Goal: Entertainment & Leisure: Browse casually

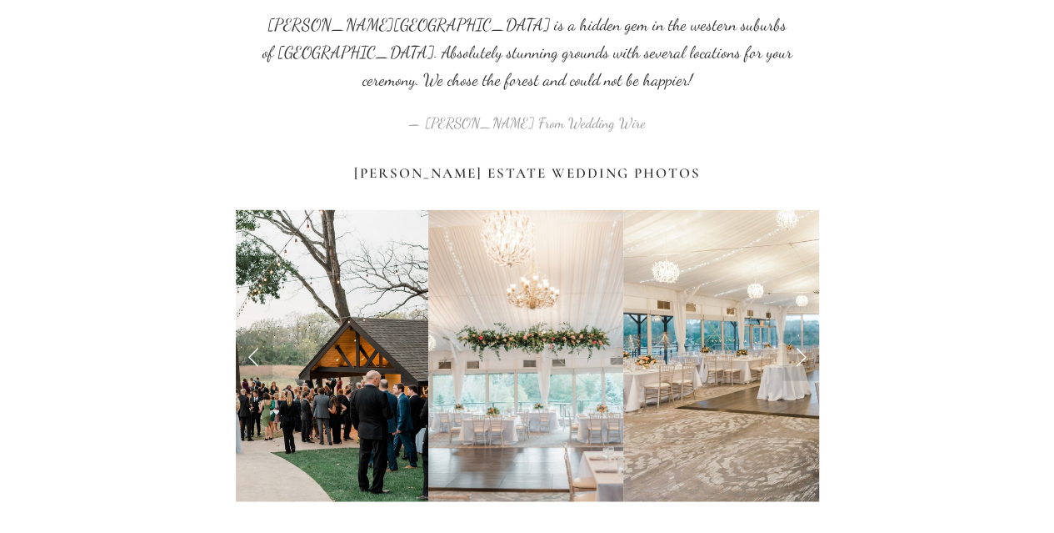
scroll to position [1634, 0]
click at [801, 330] on link "Next Slide" at bounding box center [801, 355] width 37 height 50
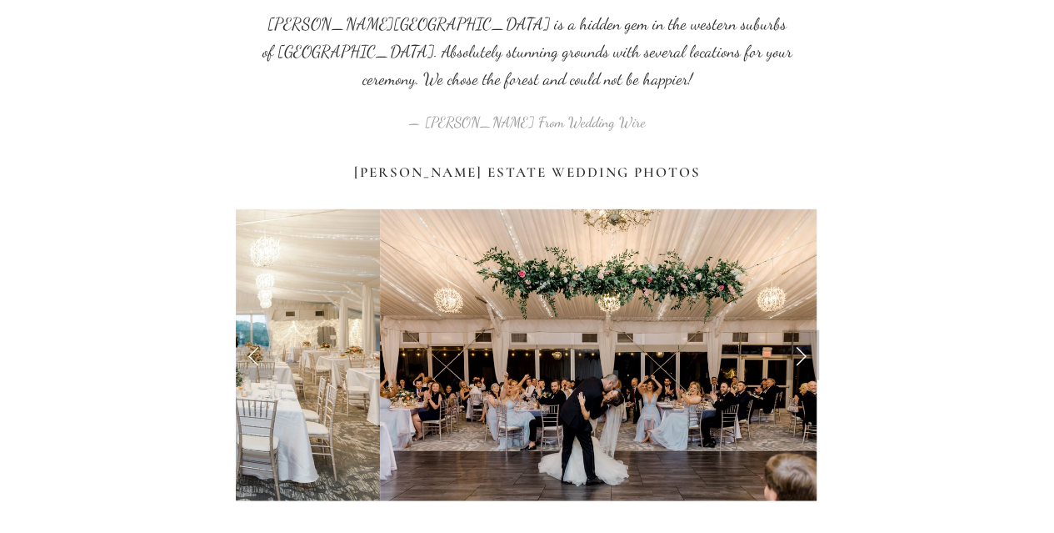
click at [801, 330] on link "Next Slide" at bounding box center [801, 355] width 37 height 50
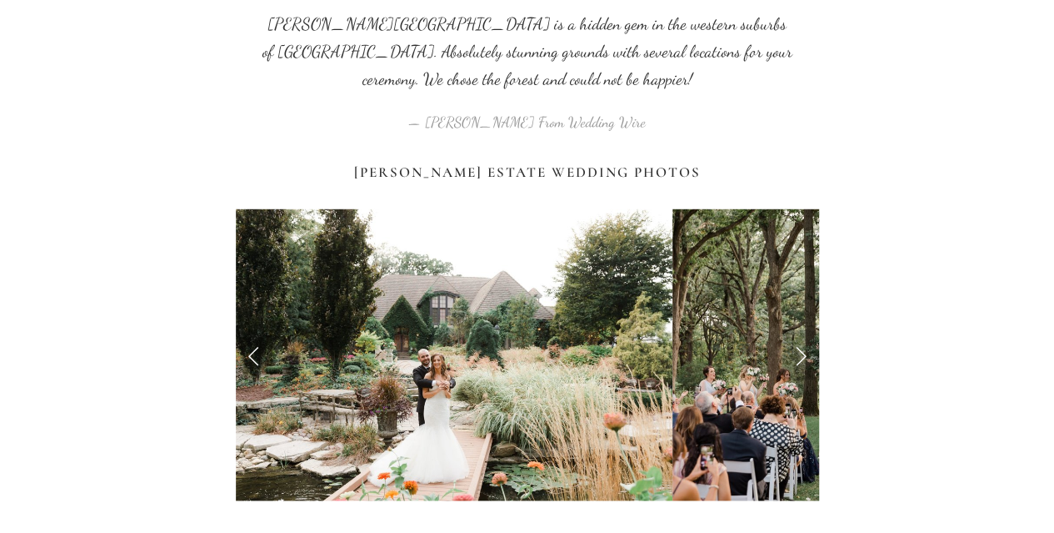
click at [801, 330] on link "Next Slide" at bounding box center [801, 355] width 37 height 50
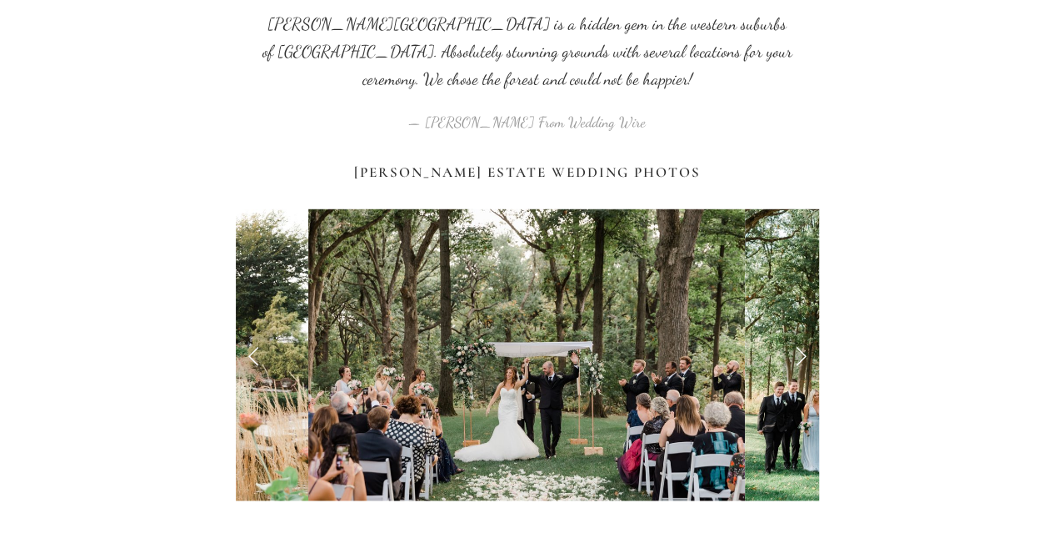
click at [801, 330] on link "Next Slide" at bounding box center [801, 355] width 37 height 50
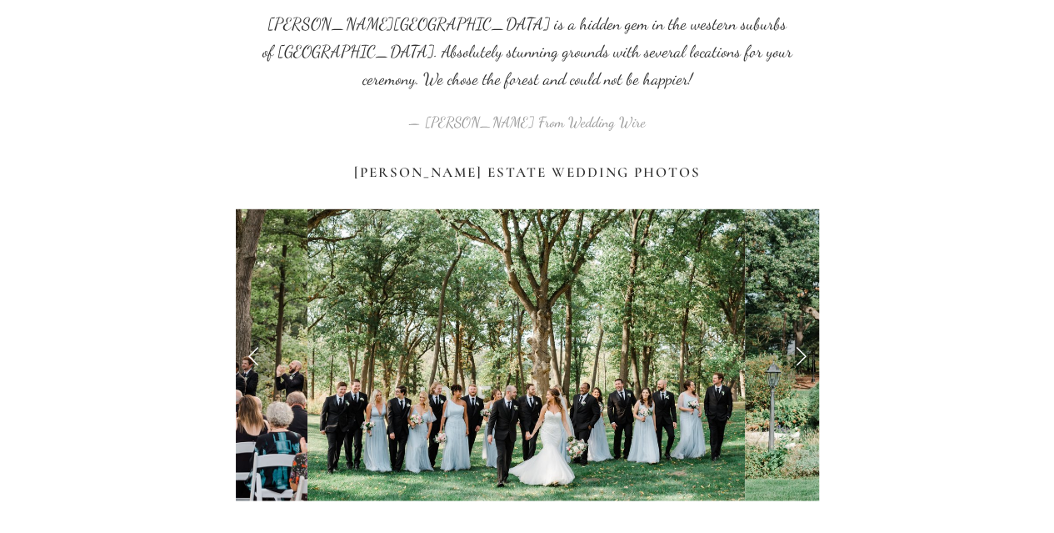
click at [801, 330] on link "Next Slide" at bounding box center [801, 355] width 37 height 50
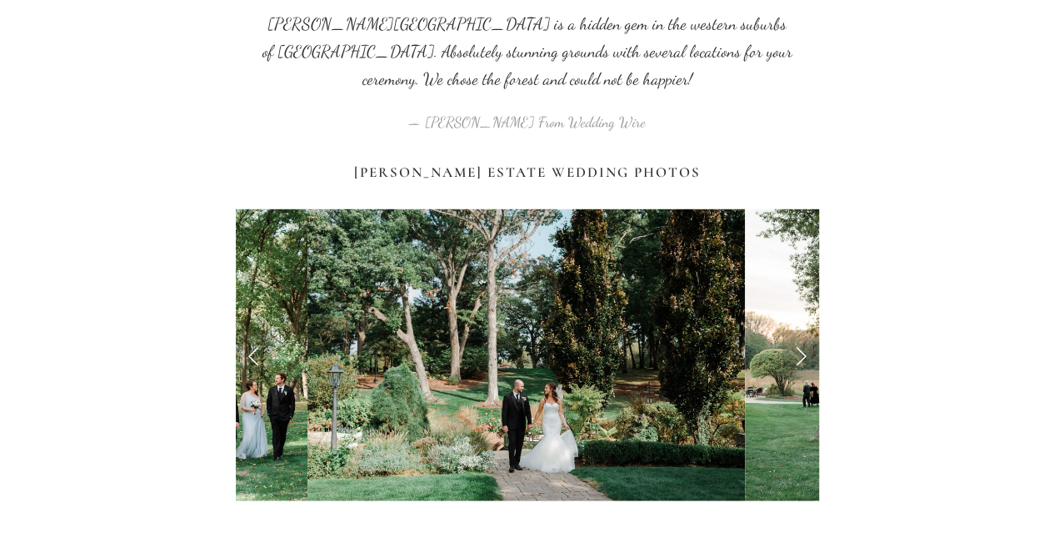
click at [801, 330] on link "Next Slide" at bounding box center [801, 355] width 37 height 50
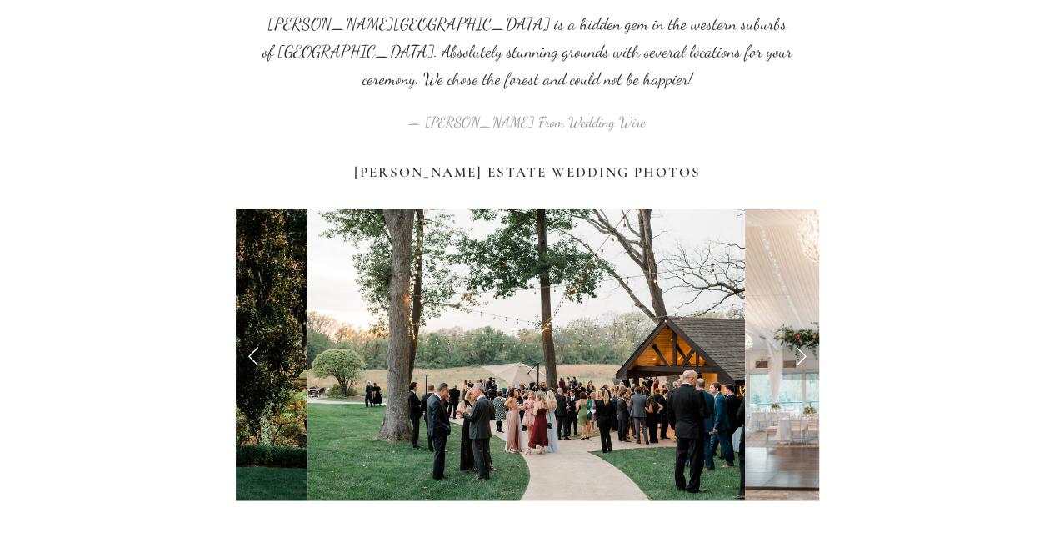
click at [801, 330] on link "Next Slide" at bounding box center [801, 355] width 37 height 50
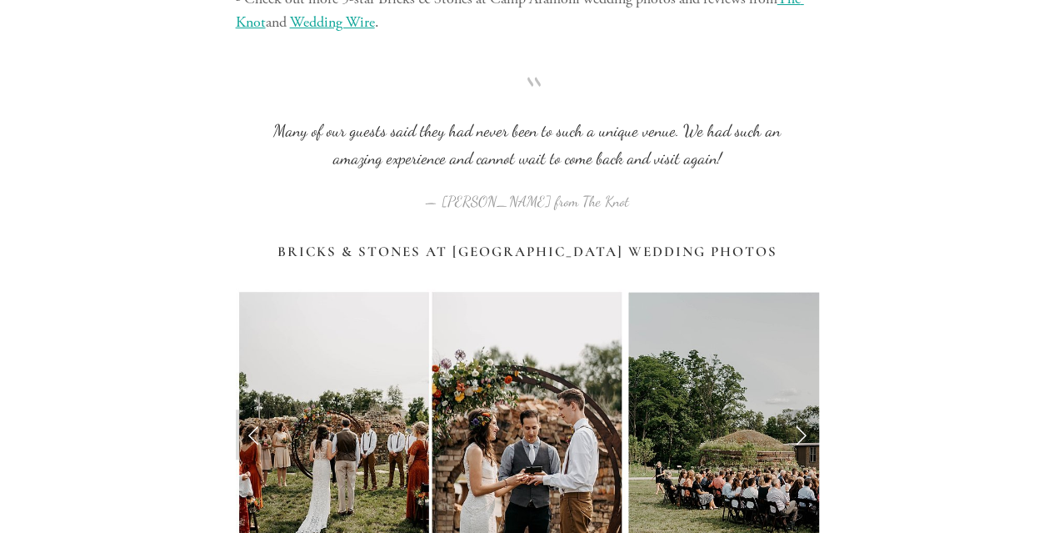
scroll to position [6428, 0]
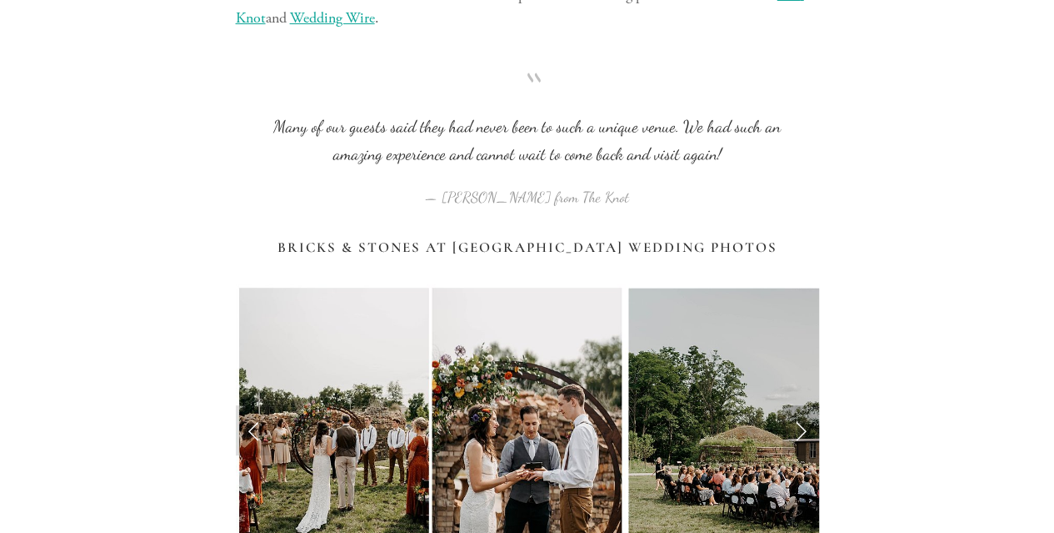
click at [803, 405] on link "Next Slide" at bounding box center [801, 430] width 37 height 50
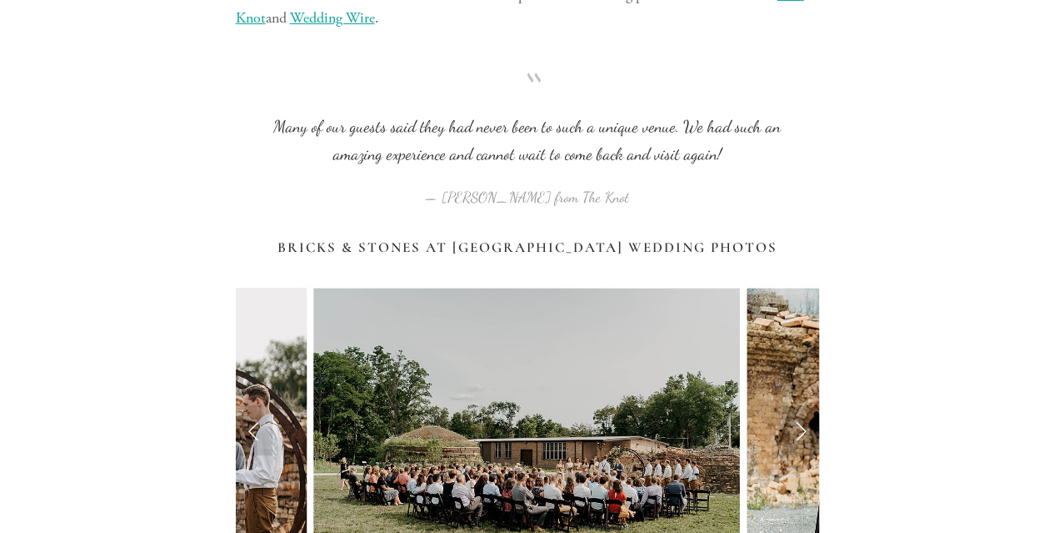
click at [803, 405] on link "Next Slide" at bounding box center [801, 430] width 37 height 50
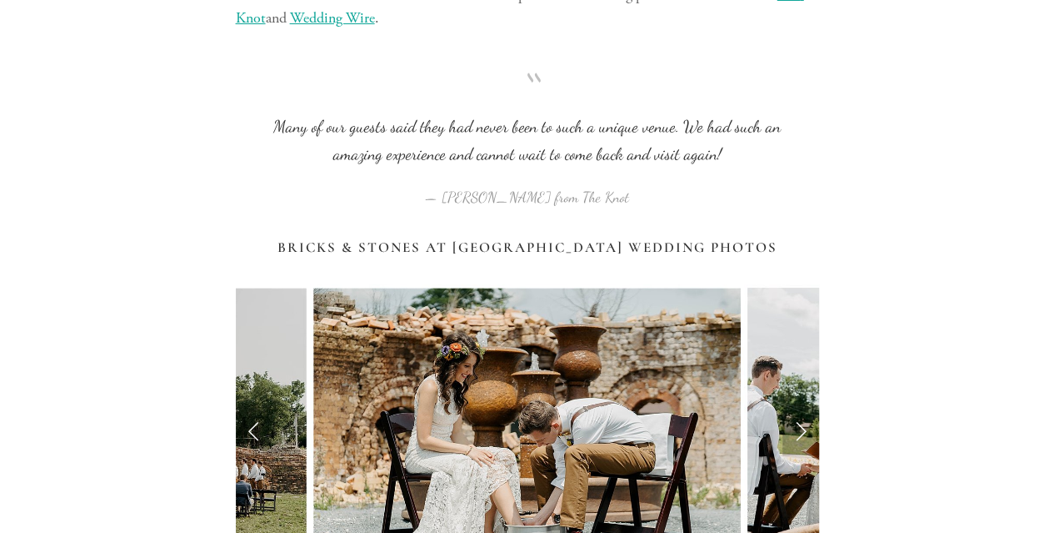
click at [803, 405] on link "Next Slide" at bounding box center [801, 430] width 37 height 50
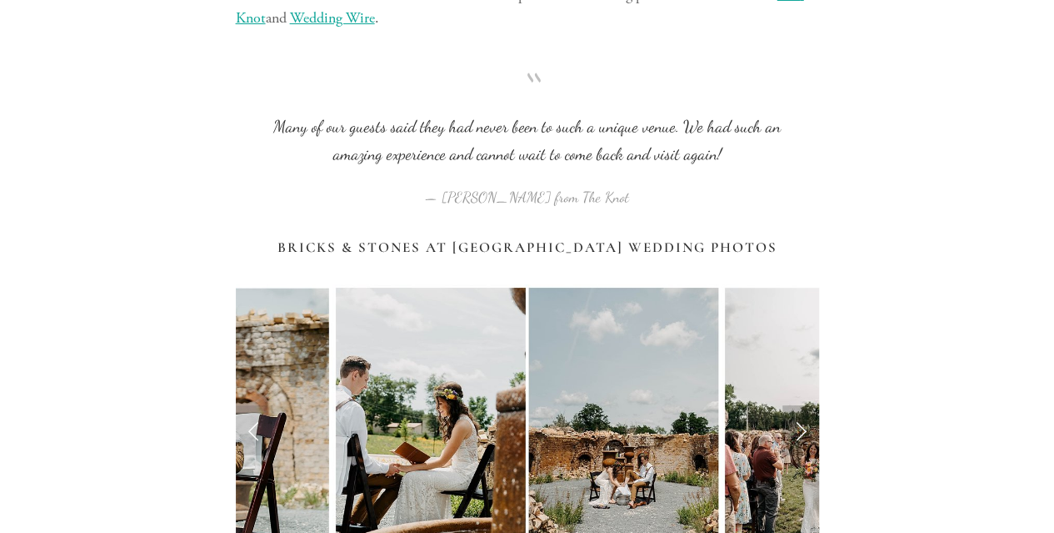
click at [803, 405] on link "Next Slide" at bounding box center [801, 430] width 37 height 50
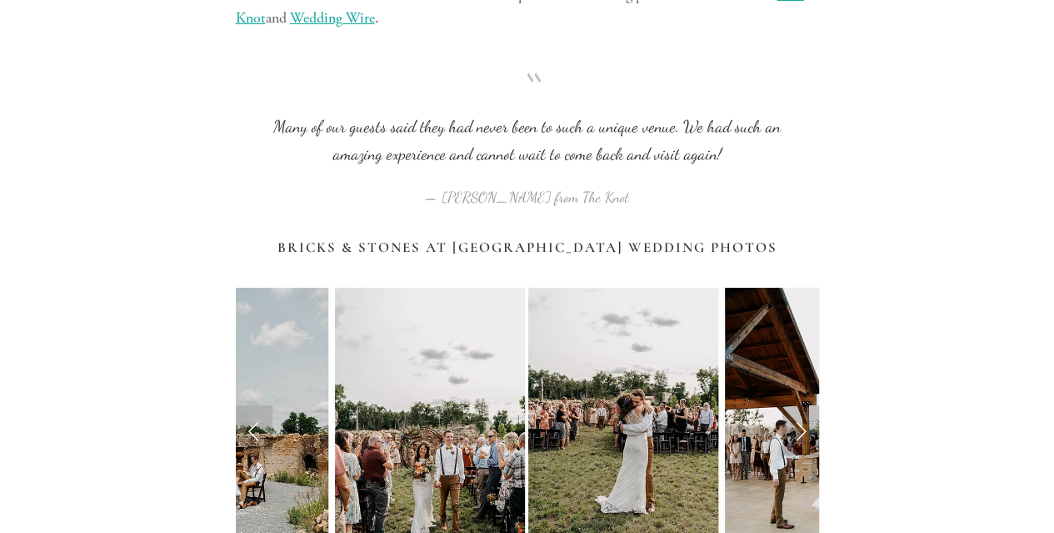
click at [803, 405] on link "Next Slide" at bounding box center [801, 430] width 37 height 50
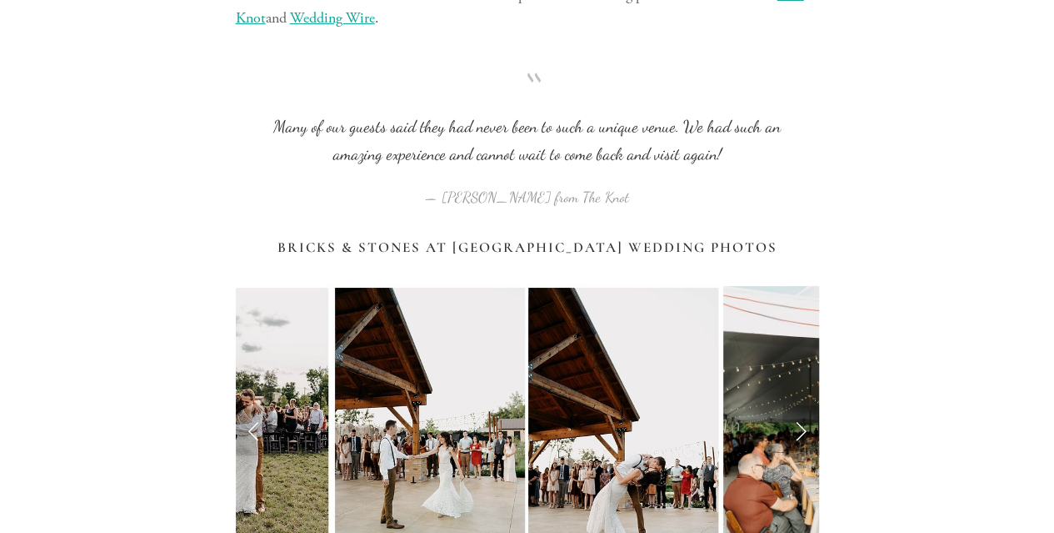
click at [803, 405] on link "Next Slide" at bounding box center [801, 430] width 37 height 50
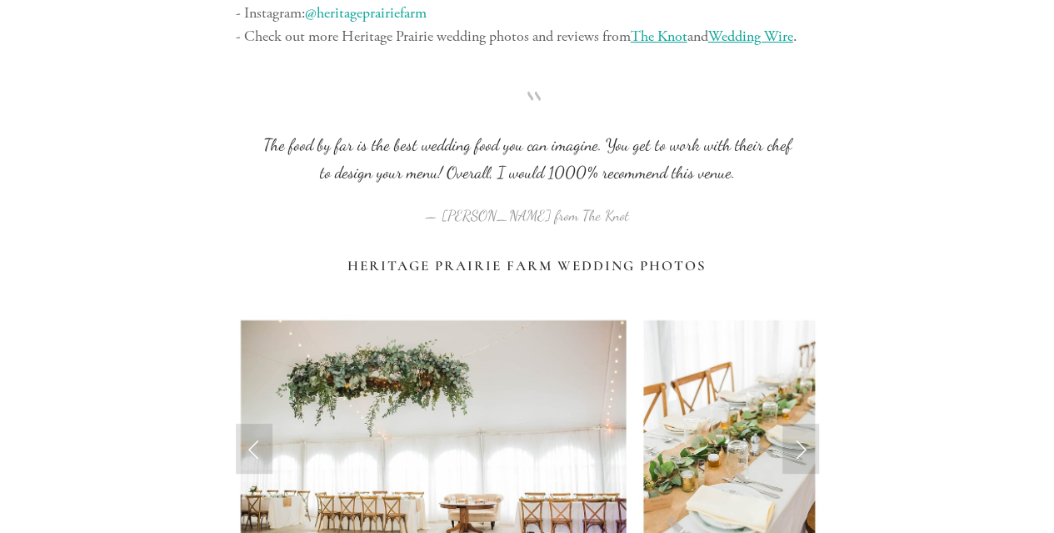
scroll to position [9534, 0]
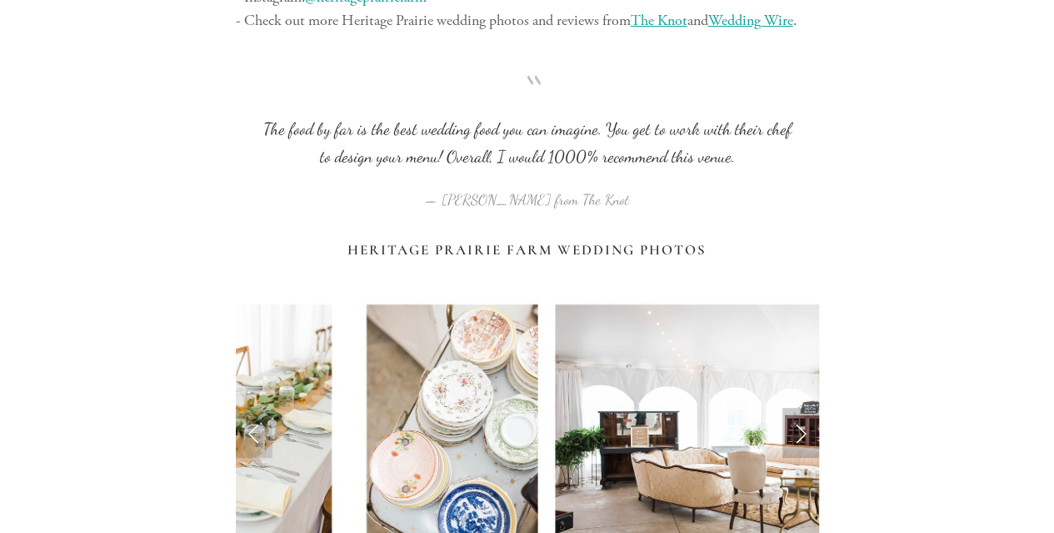
click at [803, 408] on link "Next Slide" at bounding box center [801, 433] width 37 height 50
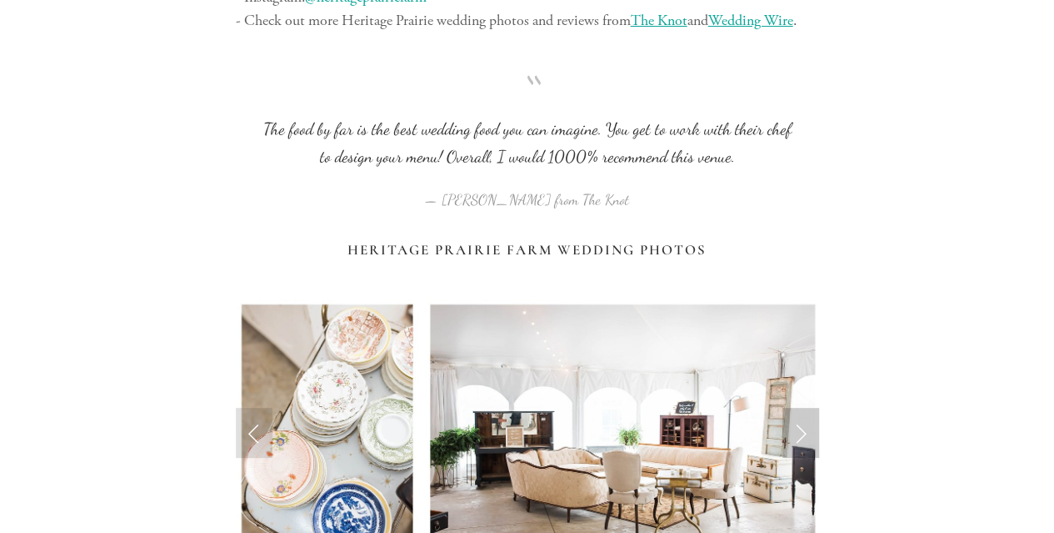
click at [803, 408] on link "Next Slide" at bounding box center [801, 433] width 37 height 50
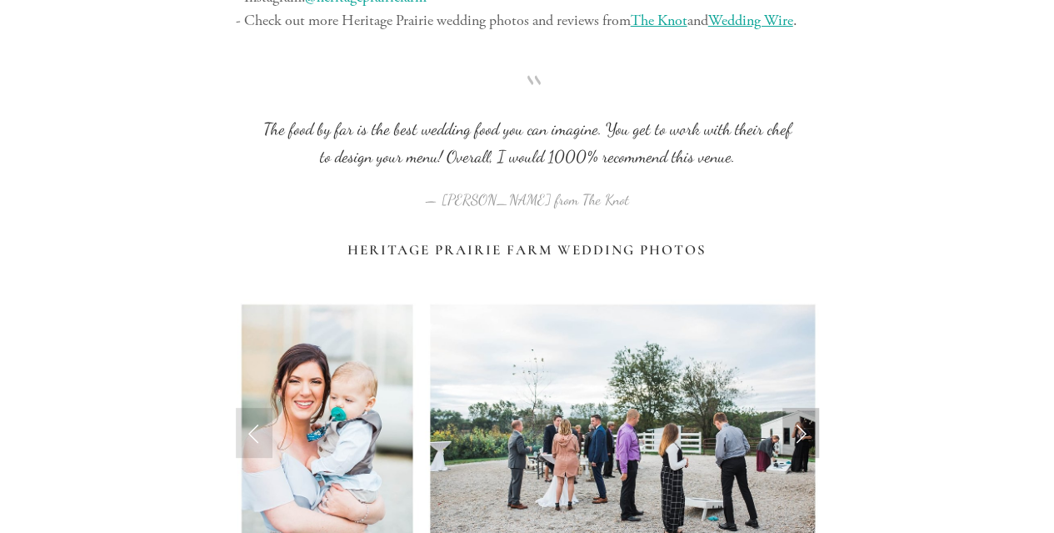
click at [803, 408] on link "Next Slide" at bounding box center [801, 433] width 37 height 50
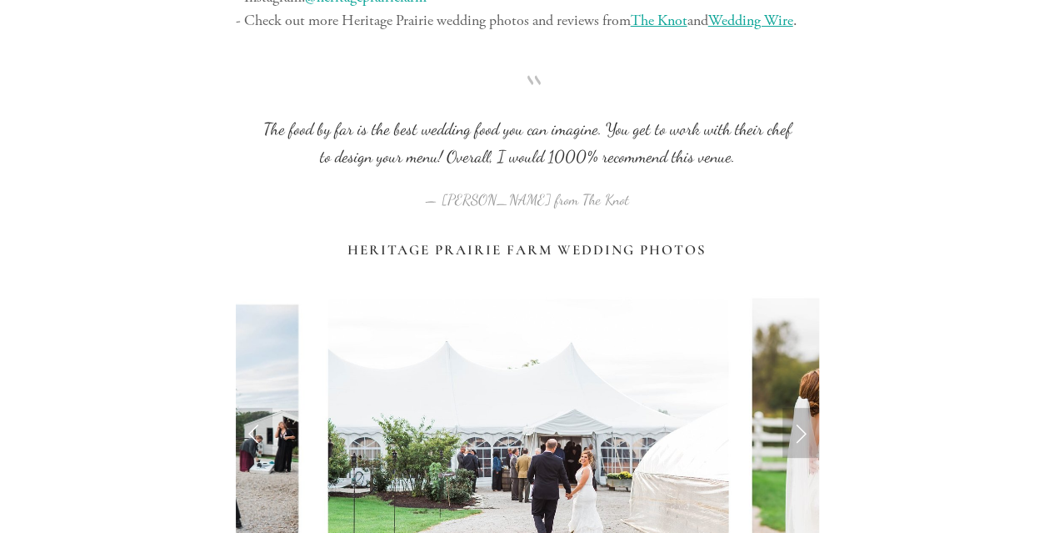
click at [803, 408] on link "Next Slide" at bounding box center [801, 433] width 37 height 50
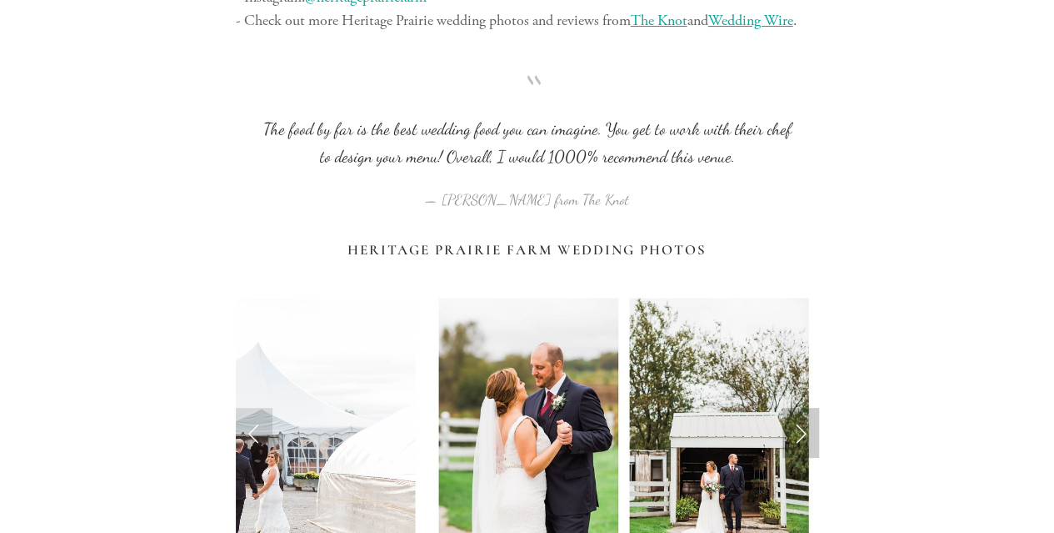
click at [803, 408] on link "Next Slide" at bounding box center [801, 433] width 37 height 50
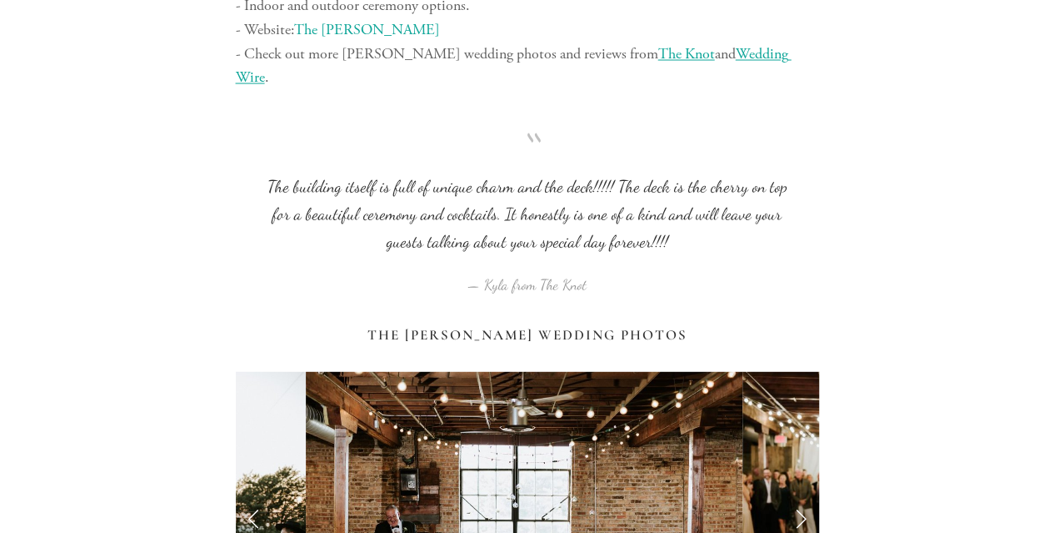
scroll to position [11001, 0]
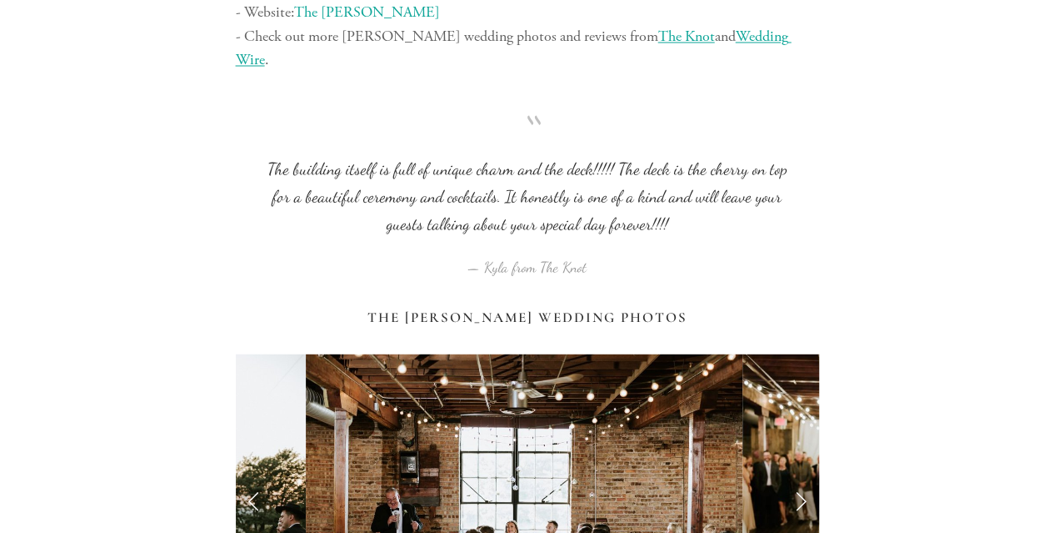
click at [796, 474] on link "Next Slide" at bounding box center [801, 499] width 37 height 50
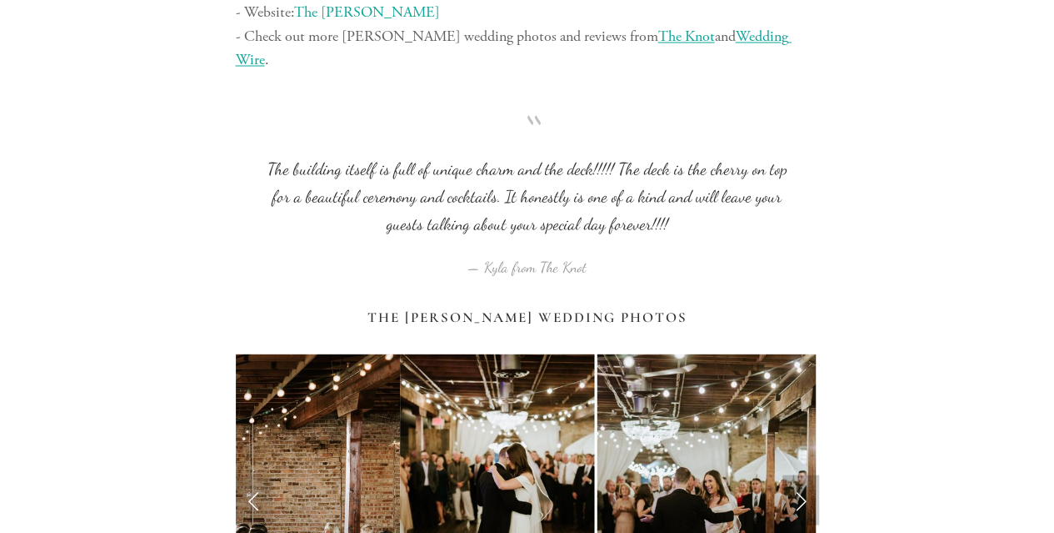
click at [796, 474] on link "Next Slide" at bounding box center [801, 499] width 37 height 50
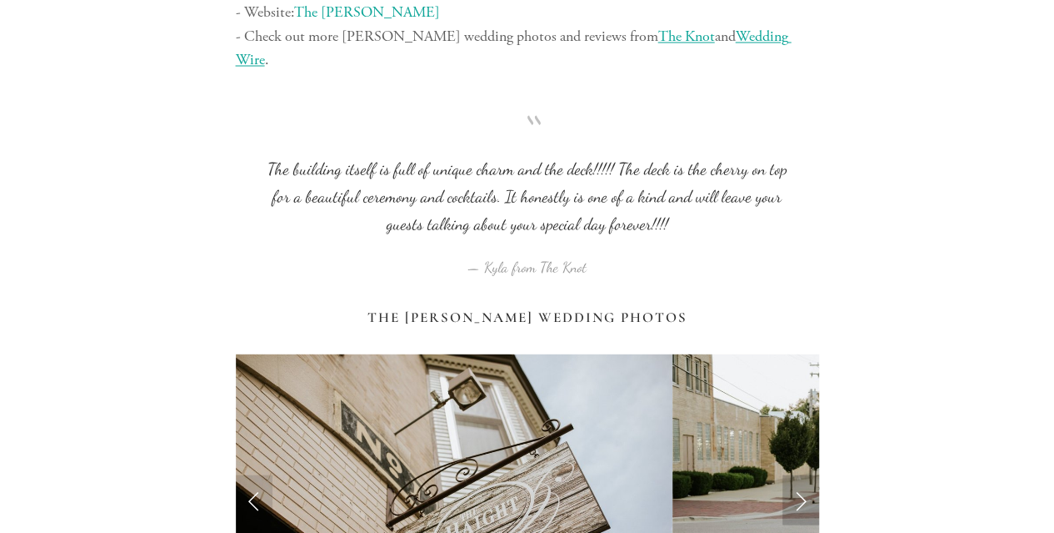
click at [804, 474] on link "Next Slide" at bounding box center [801, 499] width 37 height 50
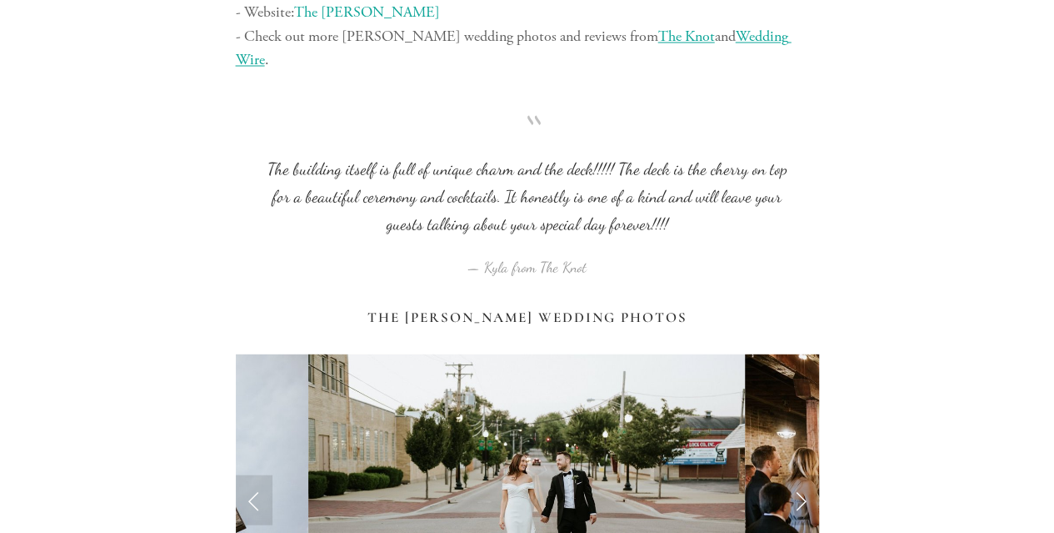
click at [804, 474] on link "Next Slide" at bounding box center [801, 499] width 37 height 50
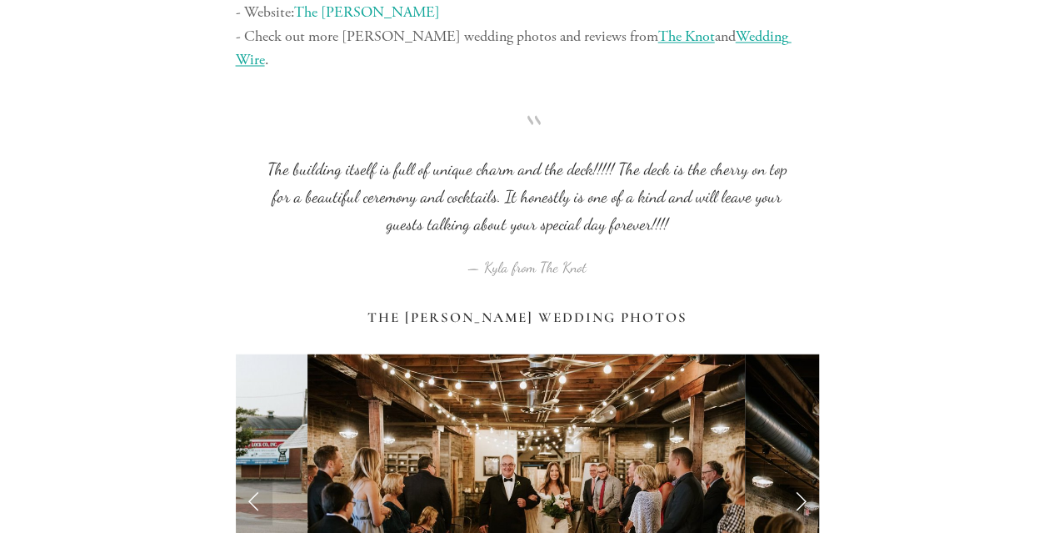
click at [804, 474] on link "Next Slide" at bounding box center [801, 499] width 37 height 50
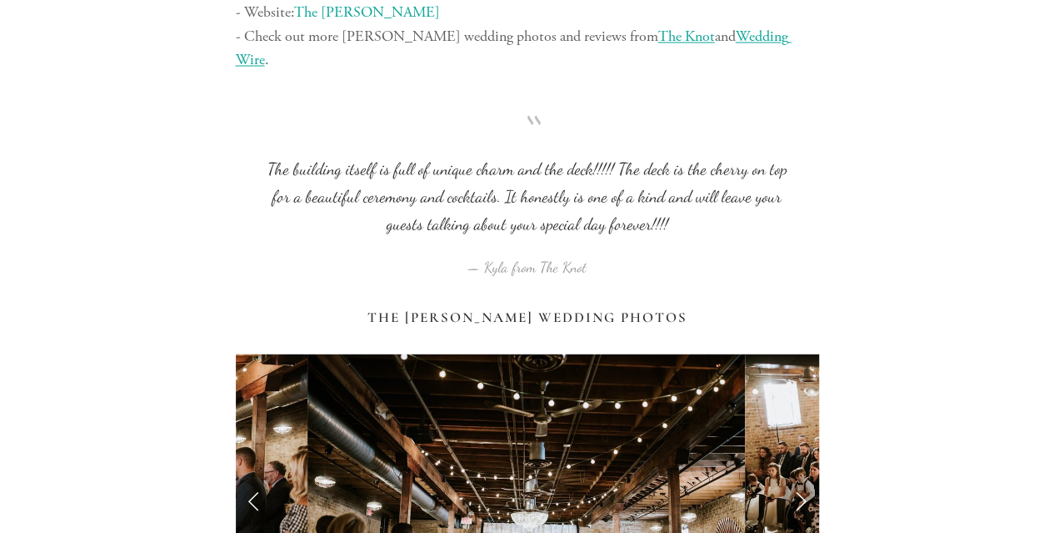
click at [804, 474] on link "Next Slide" at bounding box center [801, 499] width 37 height 50
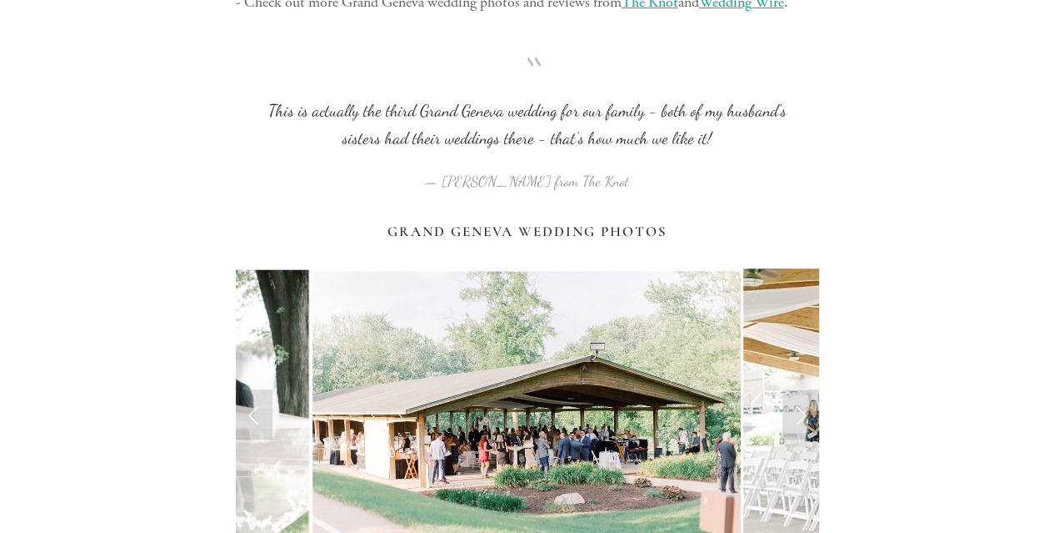
scroll to position [12771, 0]
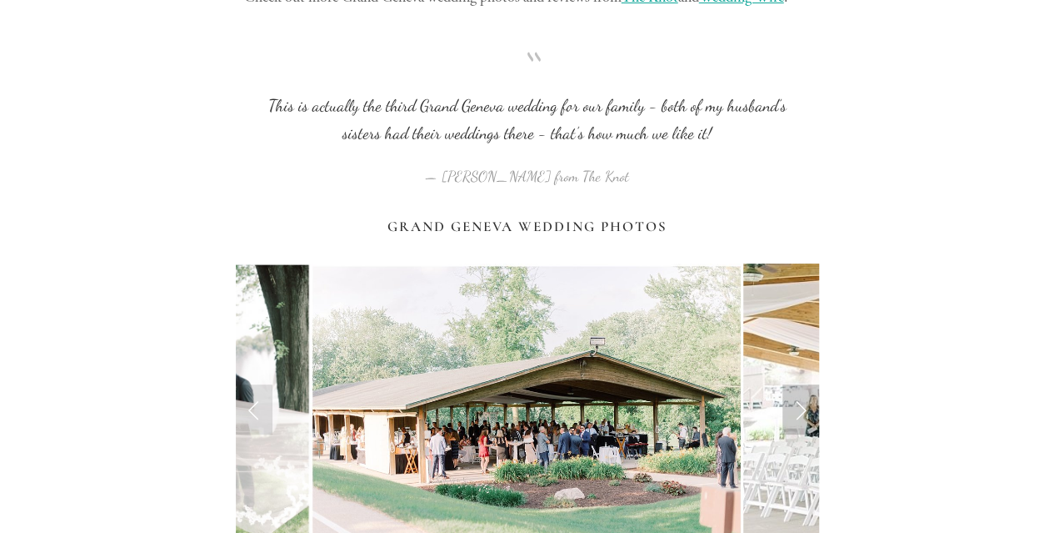
click at [800, 384] on link "Next Slide" at bounding box center [801, 409] width 37 height 50
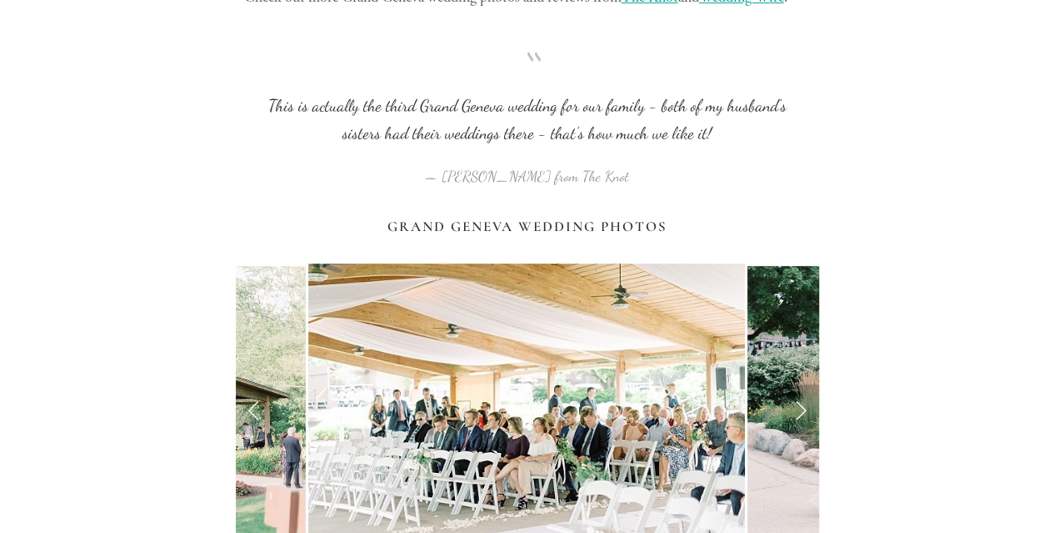
click at [800, 384] on link "Next Slide" at bounding box center [801, 409] width 37 height 50
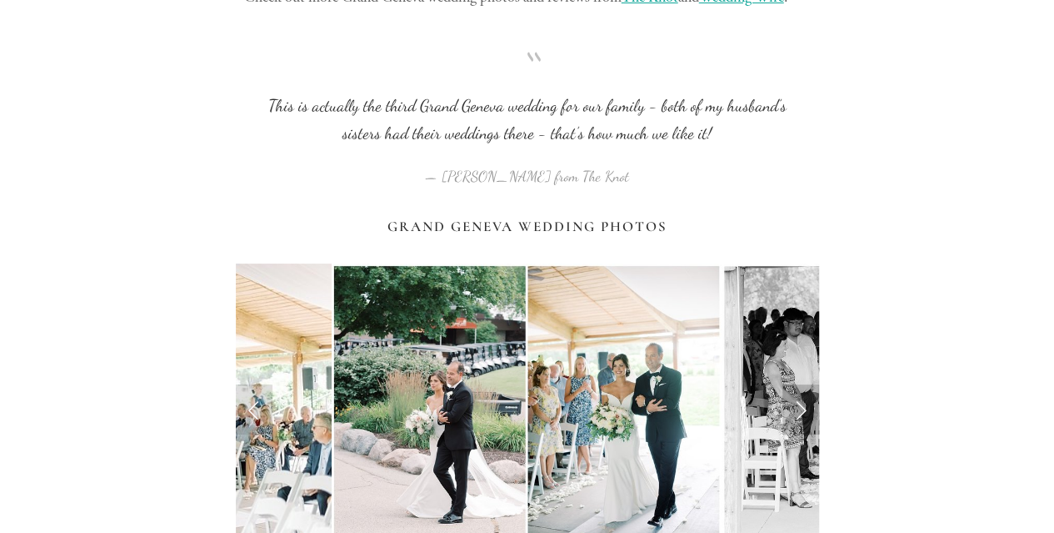
click at [800, 384] on link "Next Slide" at bounding box center [801, 409] width 37 height 50
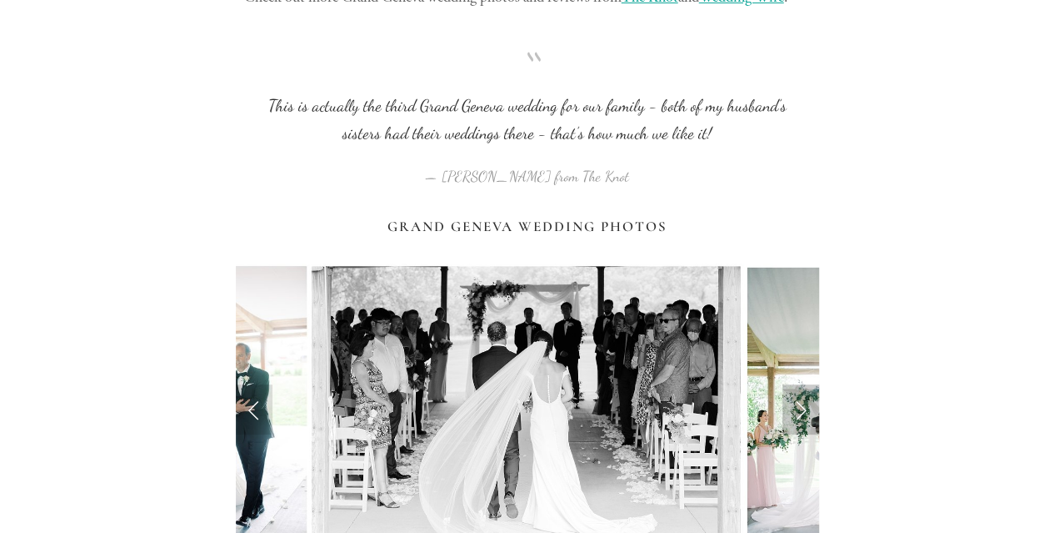
click at [800, 384] on link "Next Slide" at bounding box center [801, 409] width 37 height 50
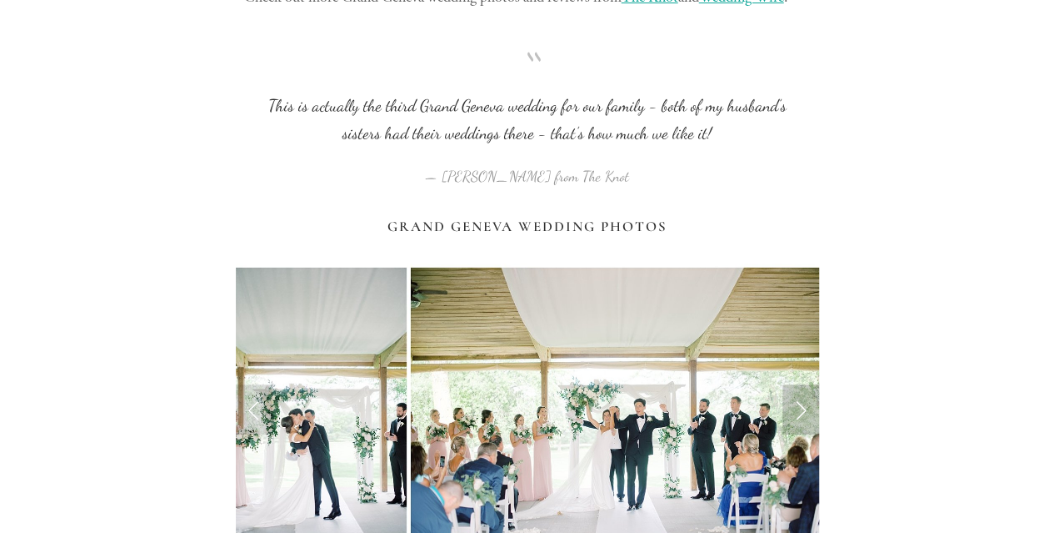
click at [800, 384] on link "Next Slide" at bounding box center [801, 409] width 37 height 50
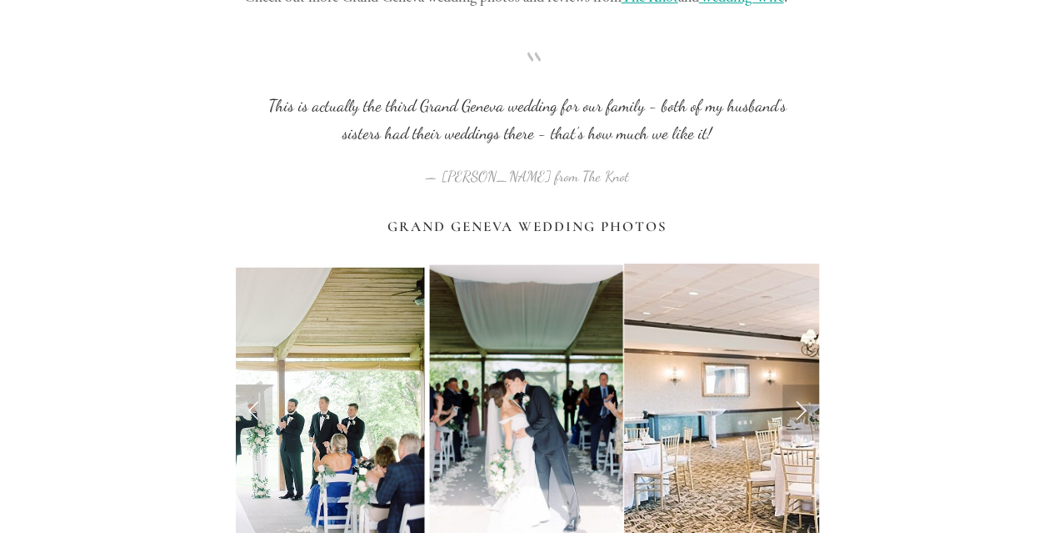
click at [800, 384] on link "Next Slide" at bounding box center [801, 409] width 37 height 50
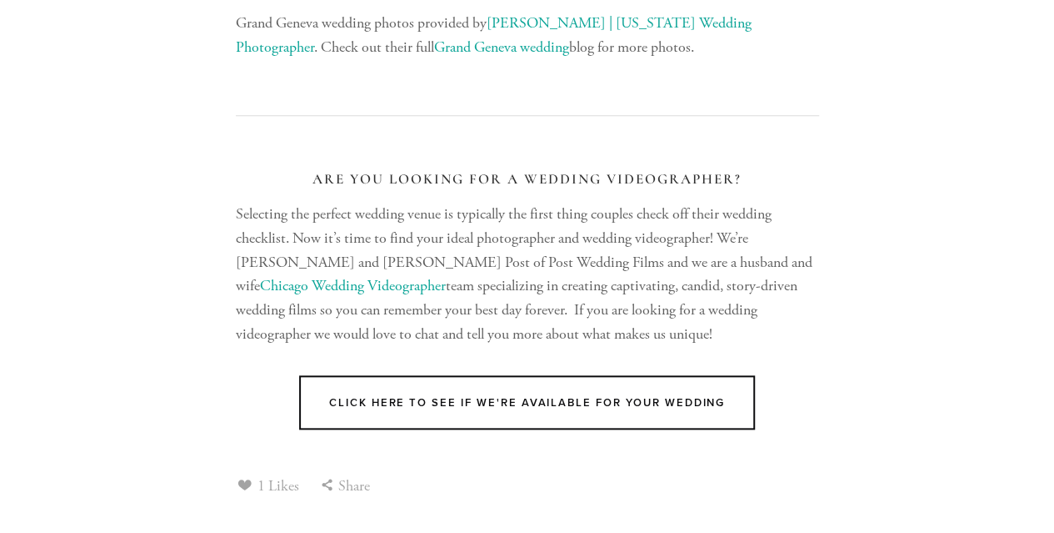
scroll to position [13513, 0]
